Goal: Entertainment & Leisure: Consume media (video, audio)

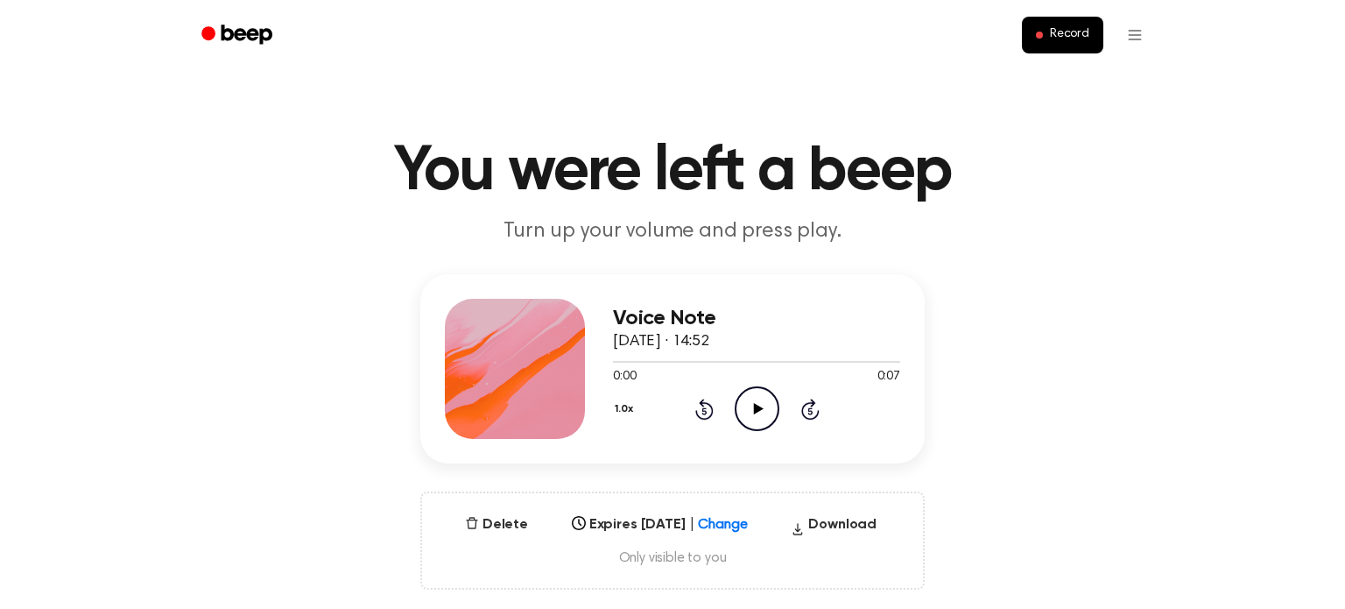
click at [757, 399] on icon "Play Audio" at bounding box center [757, 408] width 45 height 45
click at [750, 415] on icon "Play Audio" at bounding box center [757, 408] width 45 height 45
click at [766, 418] on icon "Play Audio" at bounding box center [757, 408] width 45 height 45
